Goal: Communication & Community: Answer question/provide support

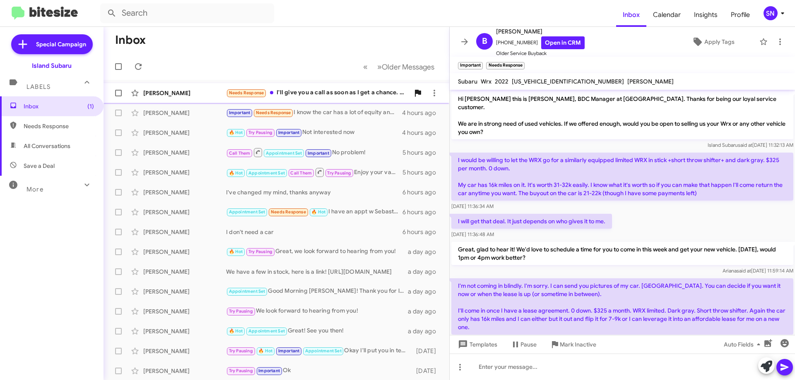
scroll to position [404, 0]
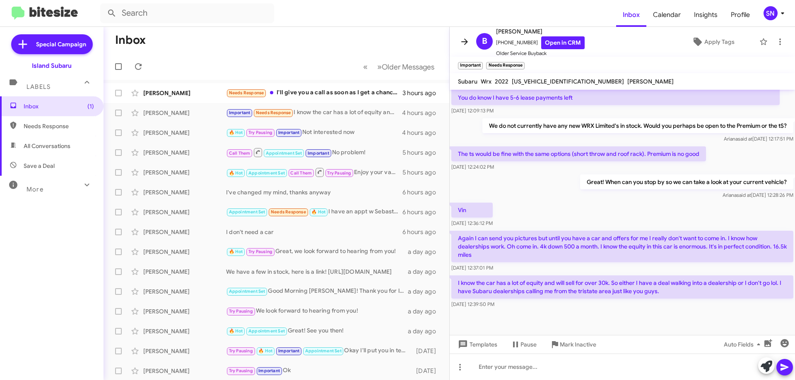
click at [467, 48] on button at bounding box center [464, 42] width 17 height 17
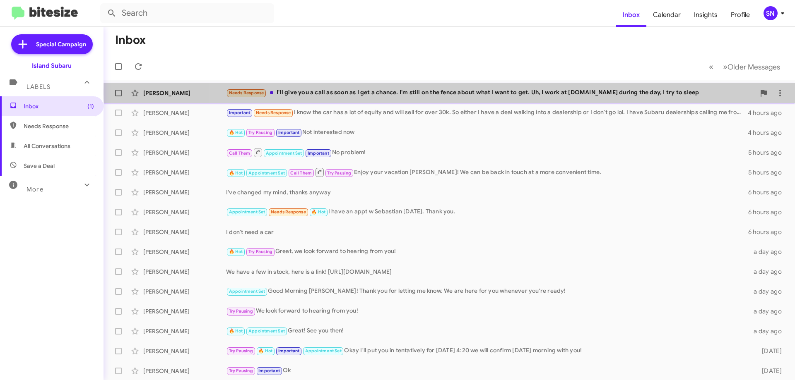
click at [517, 91] on div "Needs Response I'll give you a call as soon as I get a chance. I'm still on the…" at bounding box center [490, 93] width 529 height 10
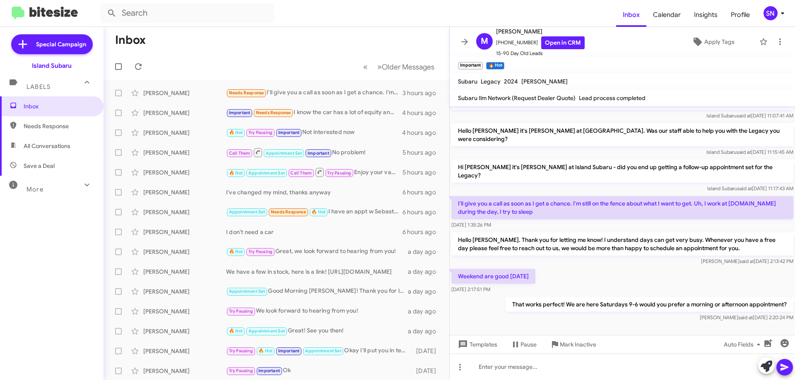
scroll to position [582, 0]
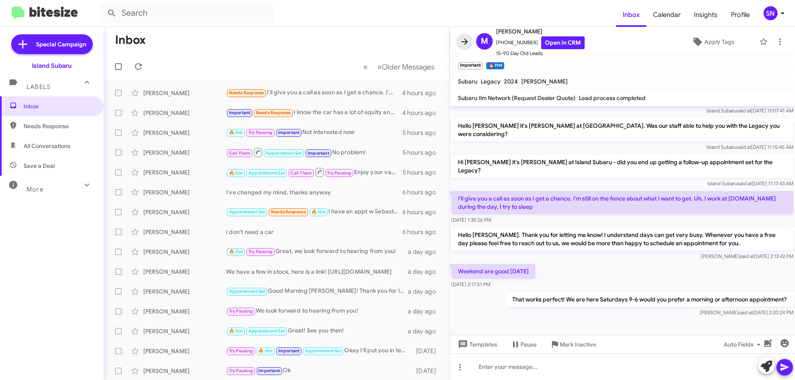
click at [462, 42] on icon at bounding box center [464, 42] width 7 height 6
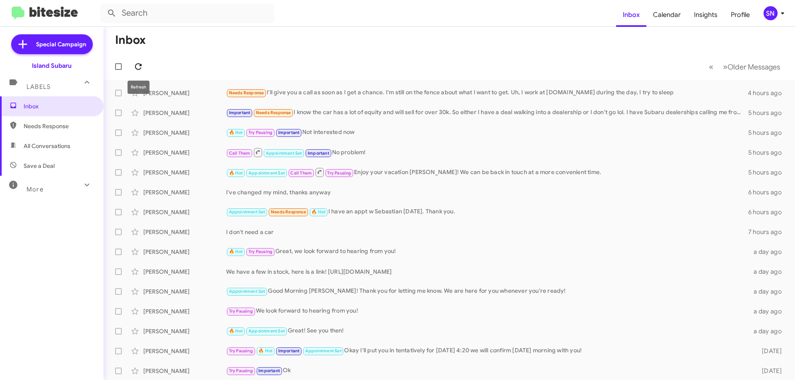
click at [138, 65] on icon at bounding box center [138, 67] width 10 height 10
